Goal: Navigation & Orientation: Find specific page/section

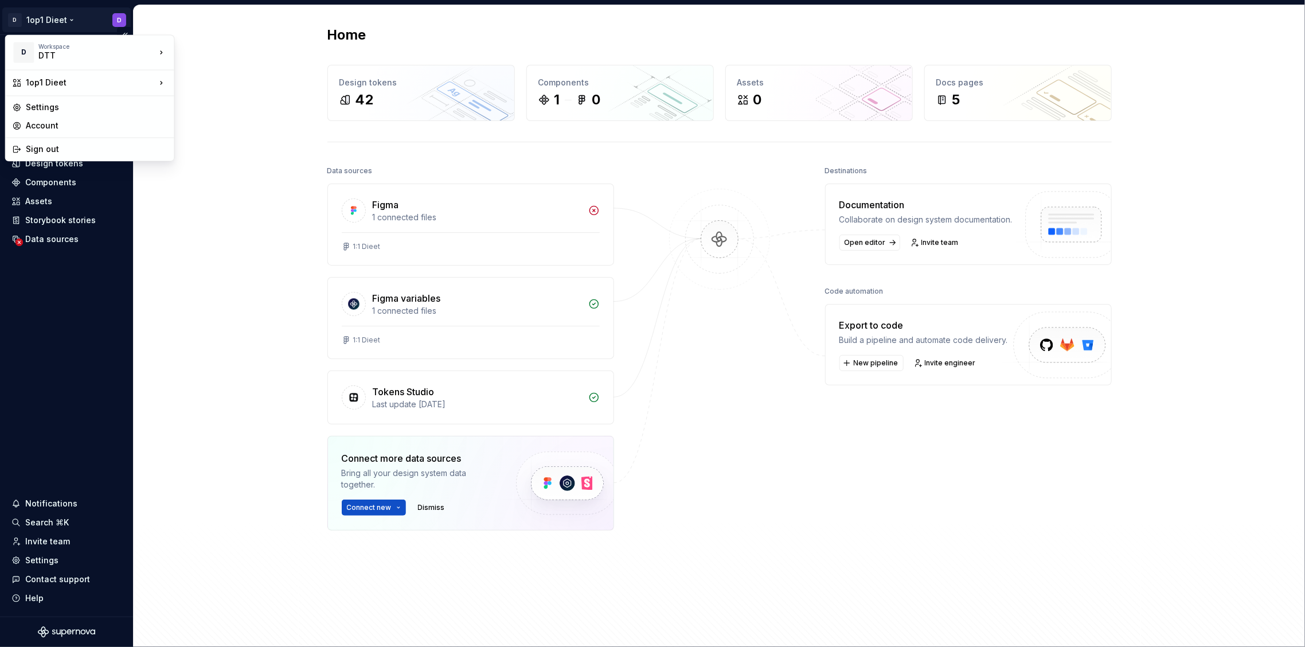
click at [73, 15] on html "D 1op1 Dieet D Home Documentation Analytics Code automation Design system data …" at bounding box center [652, 323] width 1305 height 647
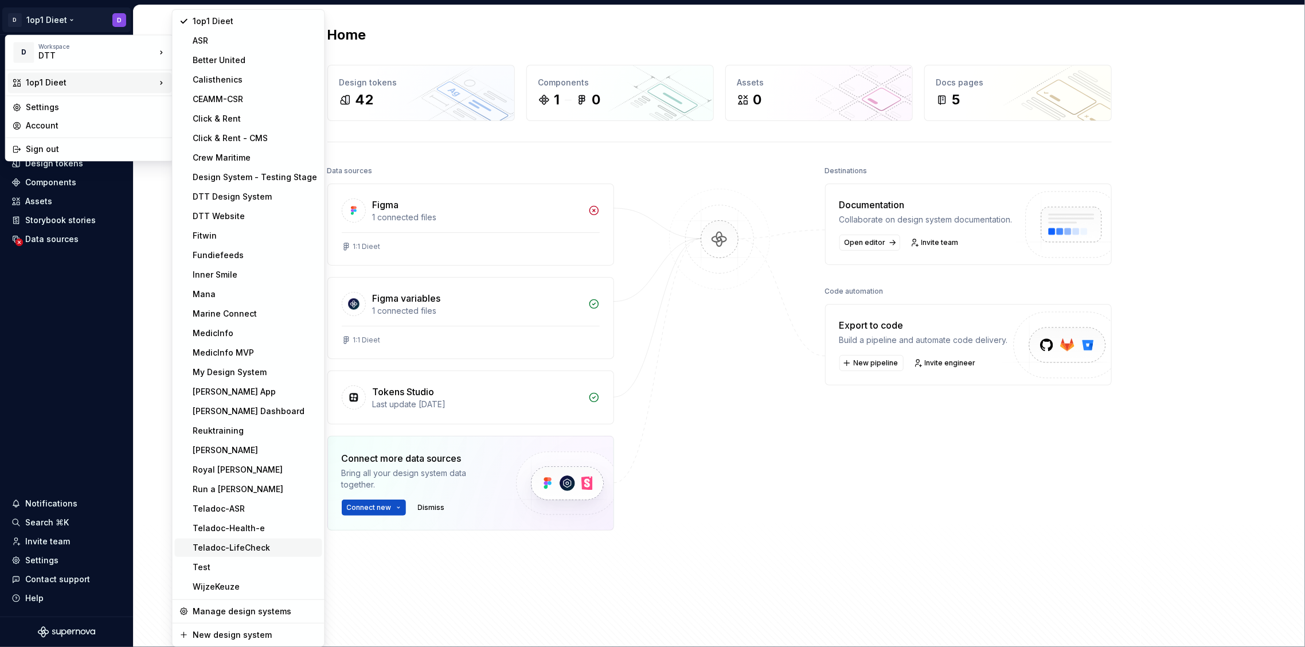
click at [261, 543] on div "Teladoc-LifeCheck" at bounding box center [255, 547] width 124 height 11
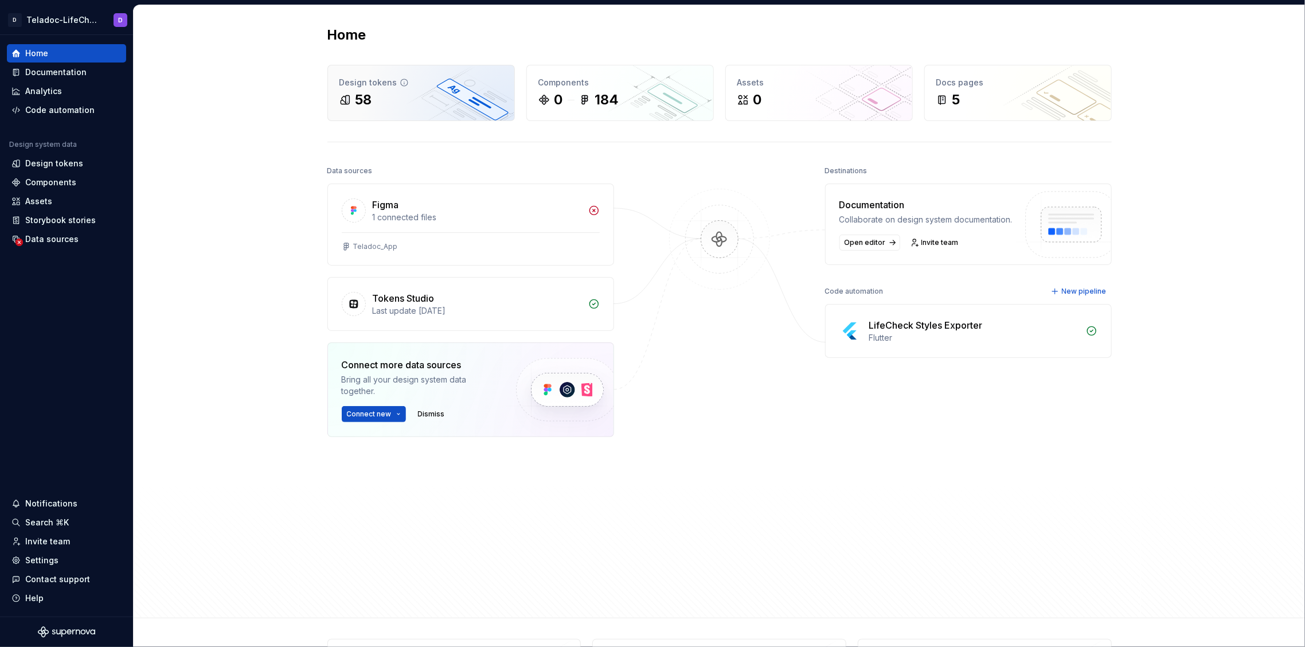
click at [399, 103] on div "58" at bounding box center [420, 100] width 163 height 18
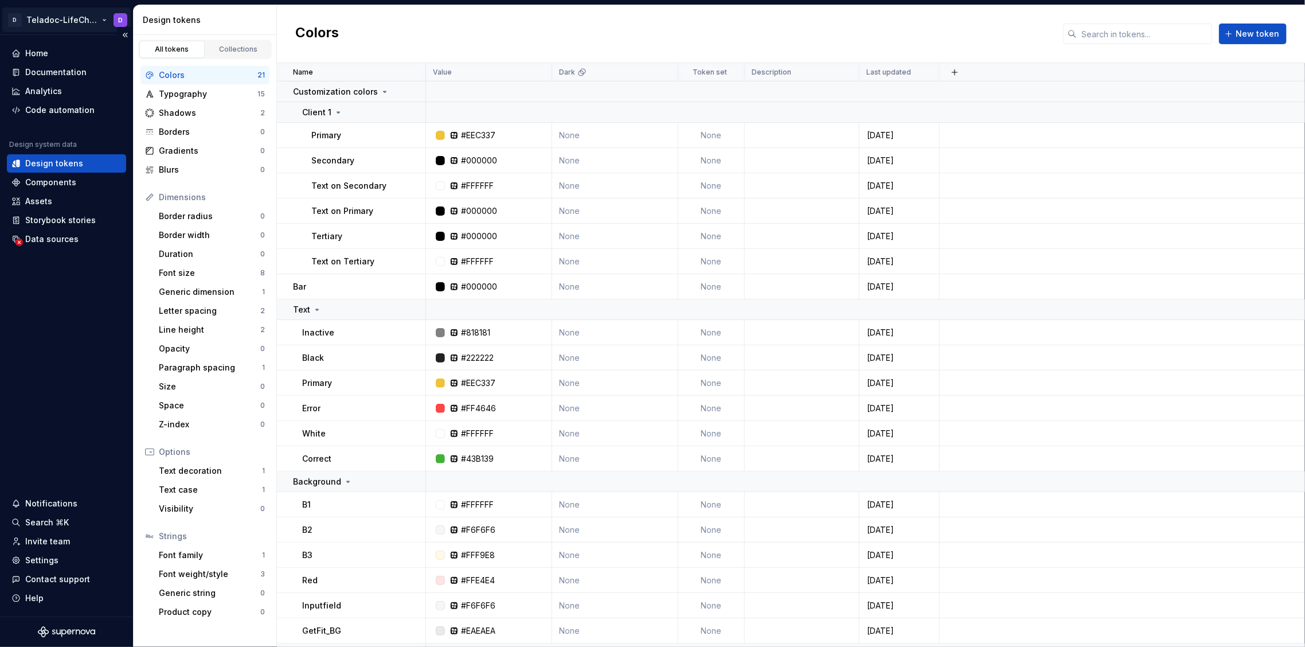
click at [73, 22] on html "D Teladoc-LifeCheck D Home Documentation Analytics Code automation Design syste…" at bounding box center [652, 323] width 1305 height 647
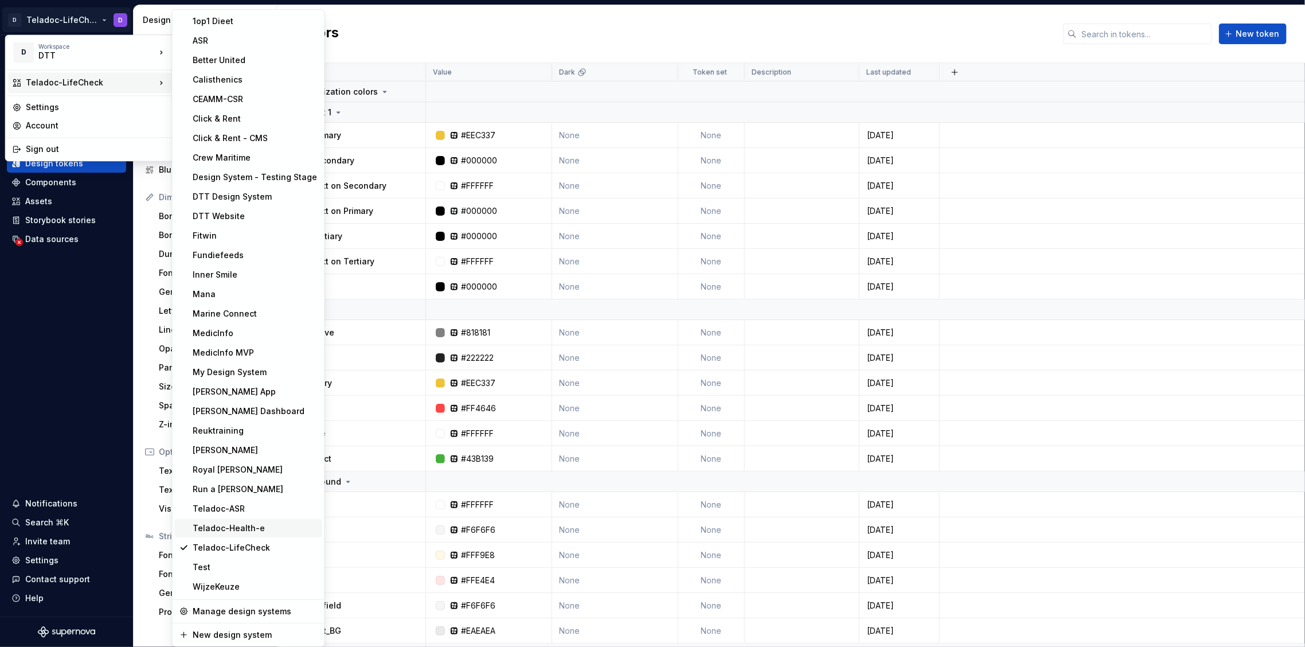
click at [247, 529] on div "Teladoc-Health-e" at bounding box center [255, 527] width 124 height 11
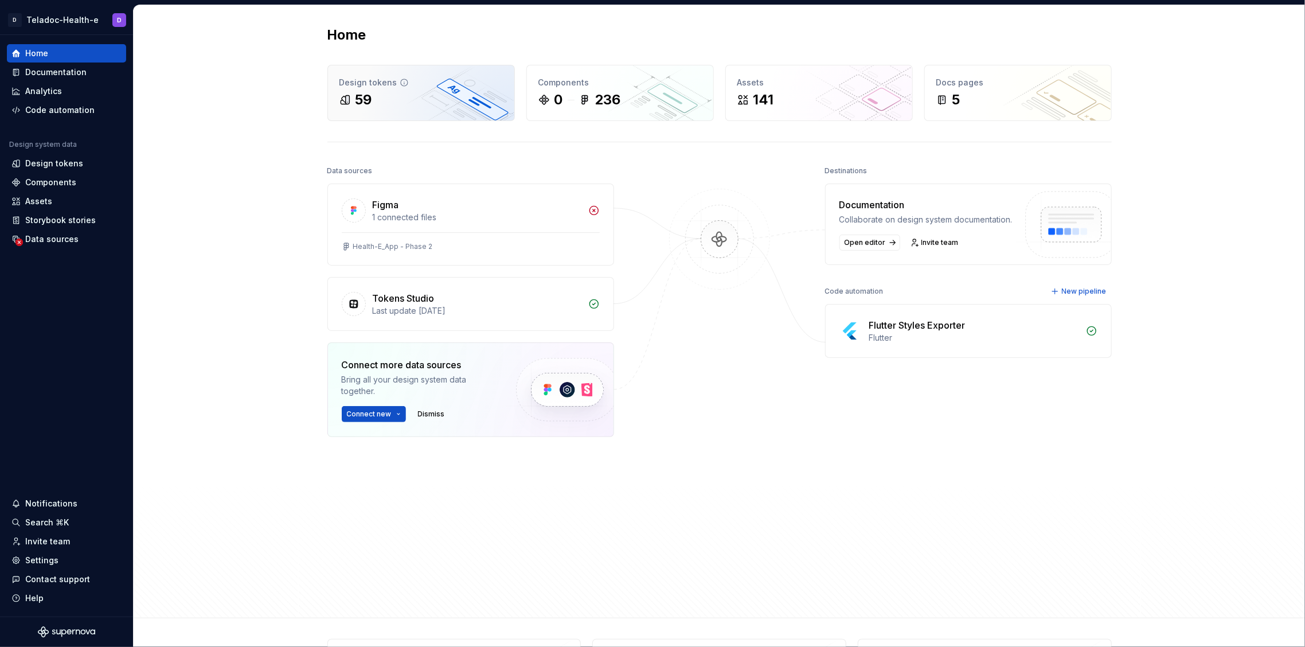
click at [380, 69] on div "Design tokens 59" at bounding box center [421, 92] width 186 height 55
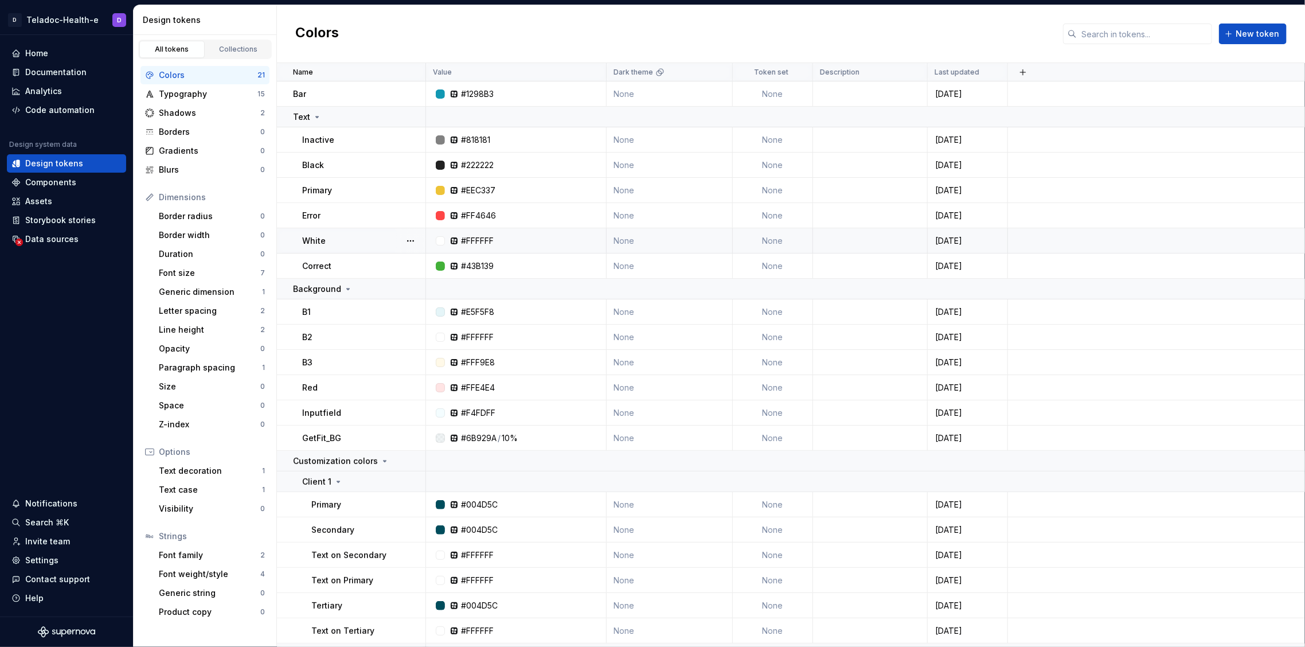
scroll to position [67, 0]
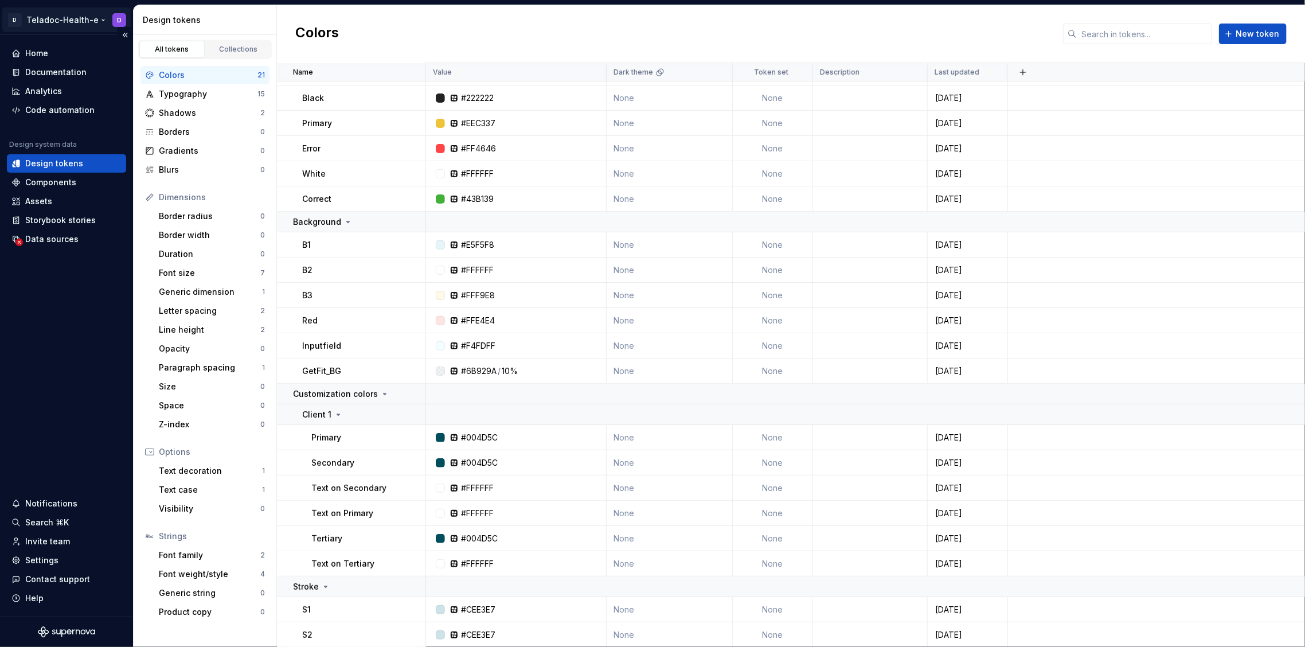
click at [87, 25] on html "D Teladoc-Health-e D Home Documentation Analytics Code automation Design system…" at bounding box center [652, 323] width 1305 height 647
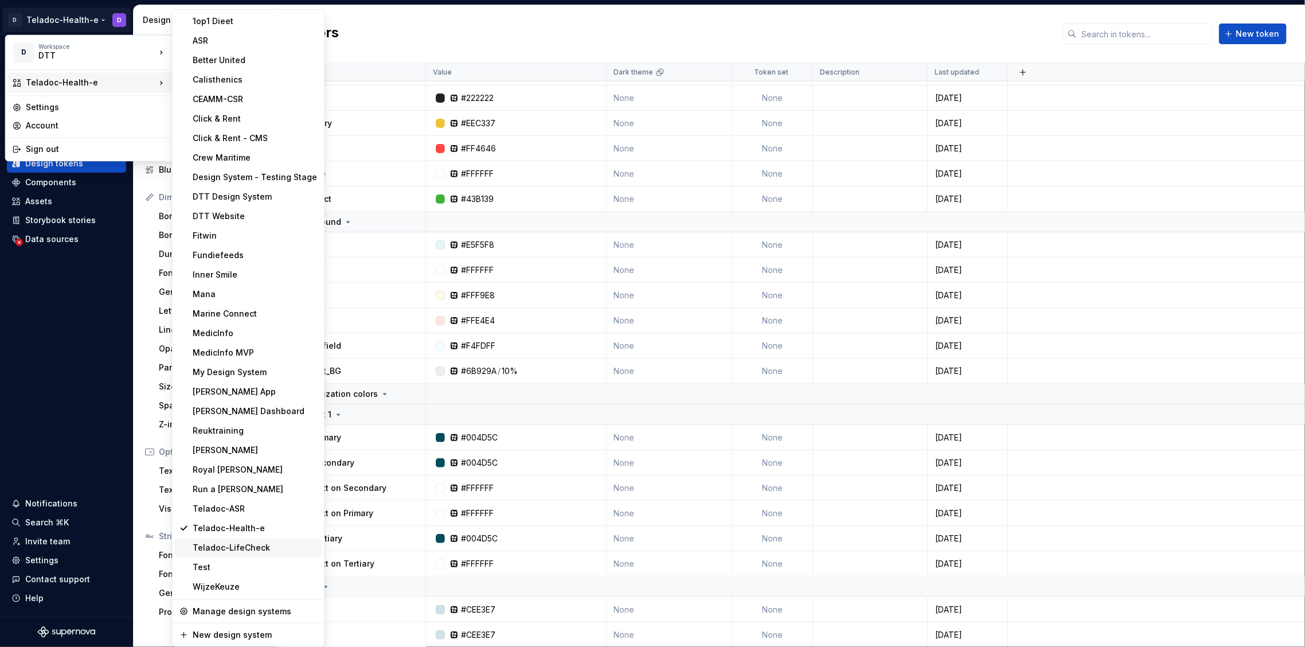
click at [255, 545] on div "Teladoc-LifeCheck" at bounding box center [255, 547] width 124 height 11
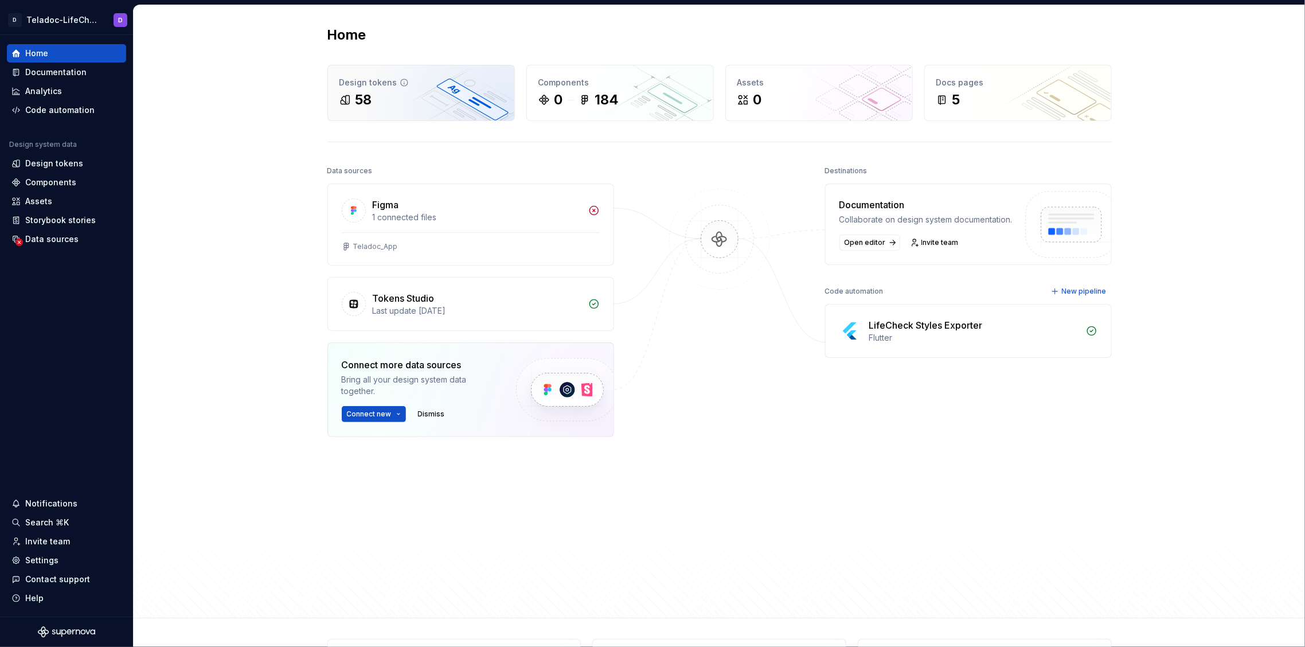
click at [409, 83] on div "Design tokens" at bounding box center [420, 82] width 163 height 11
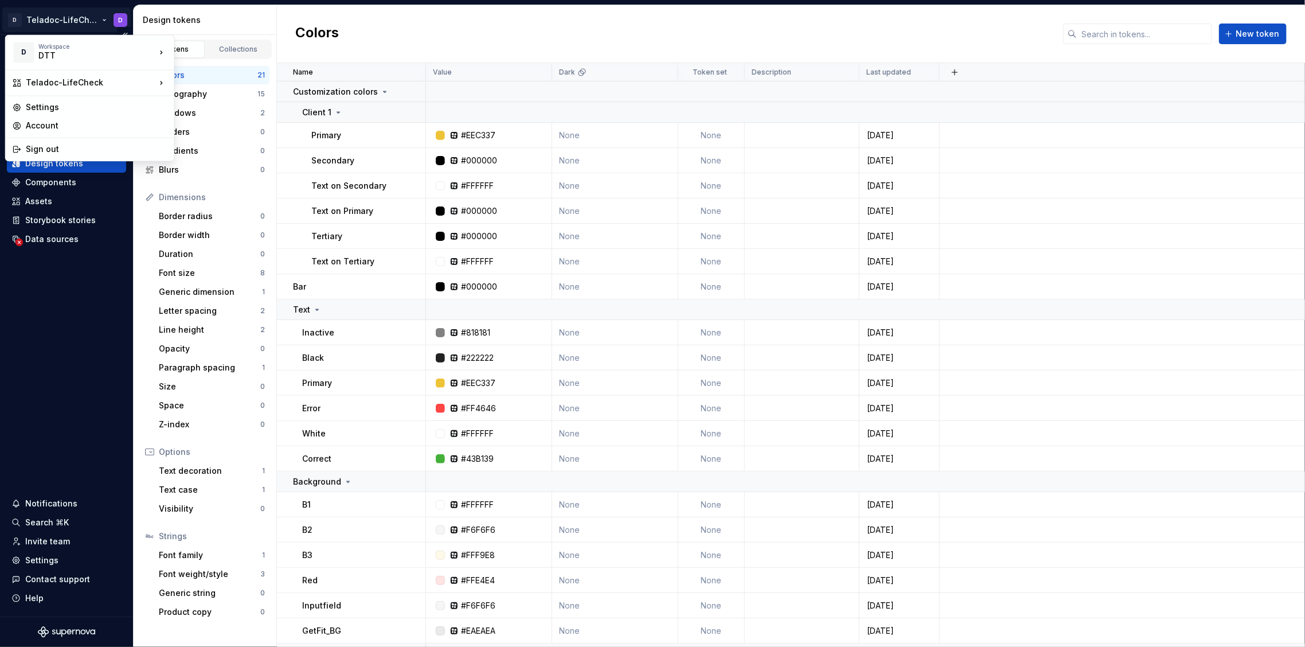
click at [77, 11] on html "D Teladoc-LifeCheck D Home Documentation Analytics Code automation Design syste…" at bounding box center [652, 323] width 1305 height 647
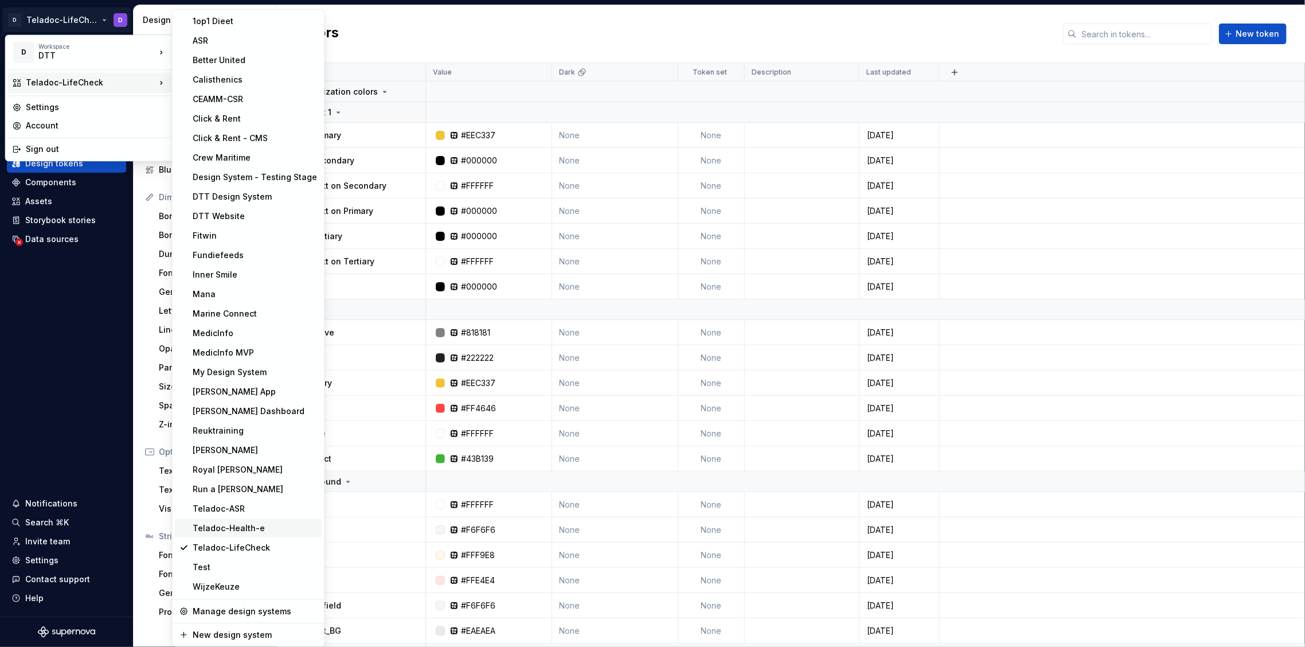
click at [244, 530] on div "Teladoc-Health-e" at bounding box center [255, 527] width 124 height 11
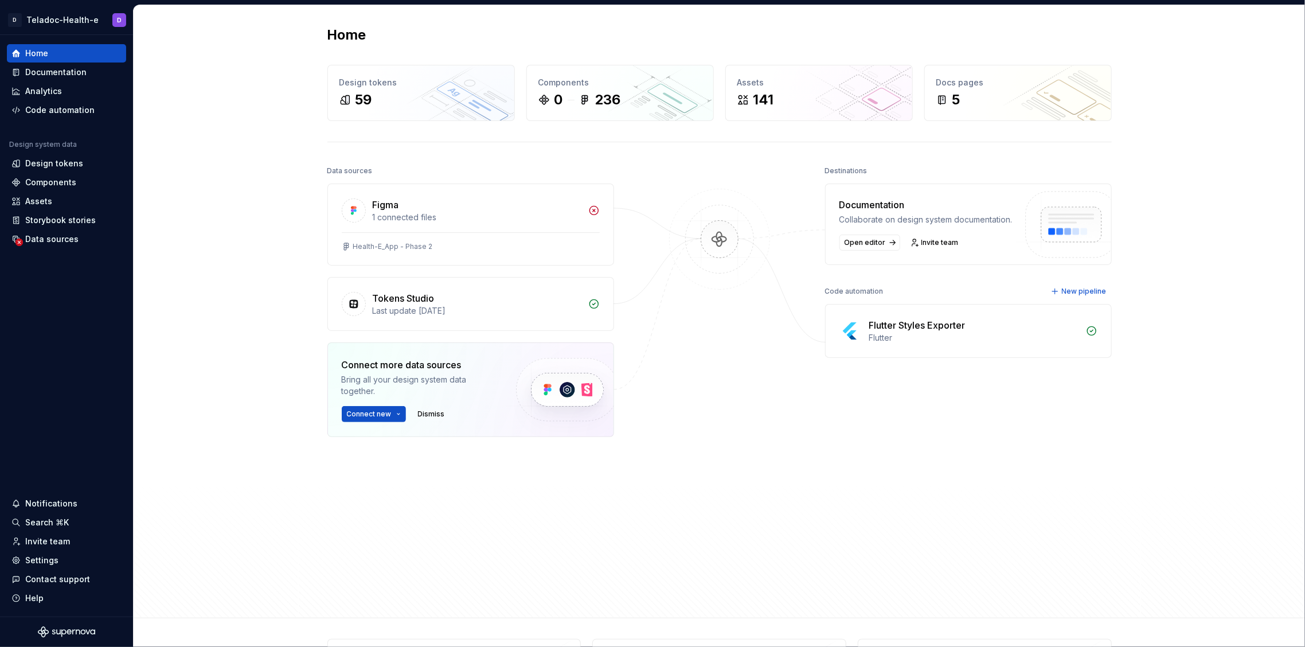
click at [412, 131] on div "Home Design tokens 59 Components 0 236 Assets 141 Docs pages 5 Data sources Fig…" at bounding box center [720, 311] width 826 height 612
click at [414, 114] on div "Design tokens 59" at bounding box center [421, 92] width 186 height 55
